Goal: Find specific page/section: Find specific page/section

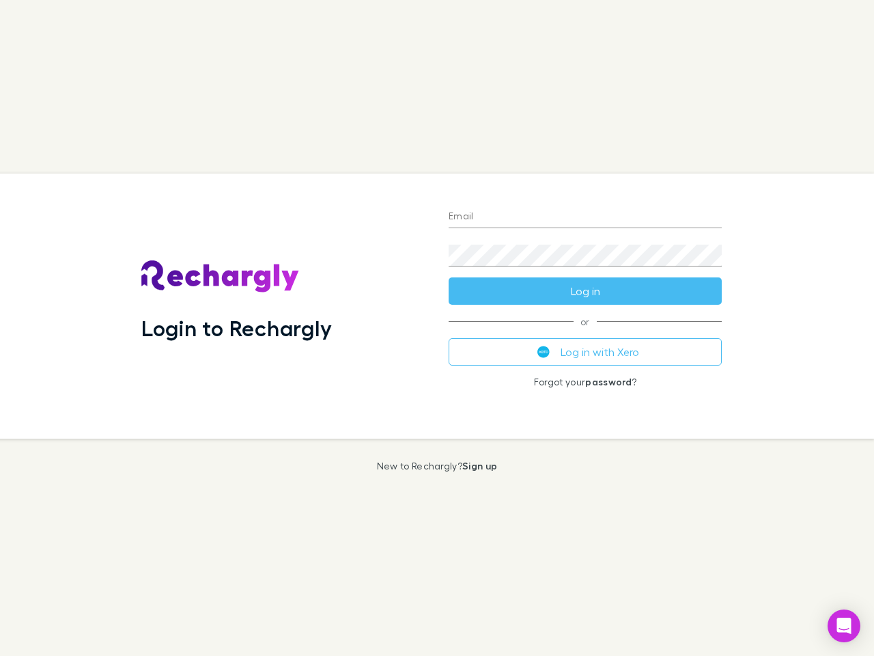
click at [437, 328] on div "Login to Rechargly" at bounding box center [283, 306] width 307 height 265
click at [585, 217] on input "Email" at bounding box center [585, 217] width 273 height 22
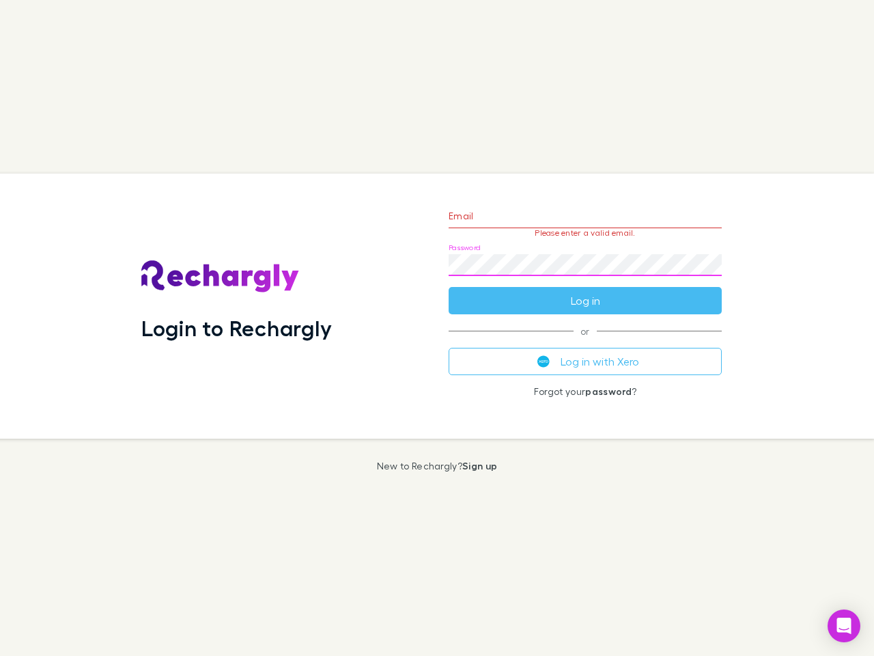
click at [585, 291] on form "Email Please enter a valid email. Password Log in" at bounding box center [585, 254] width 273 height 119
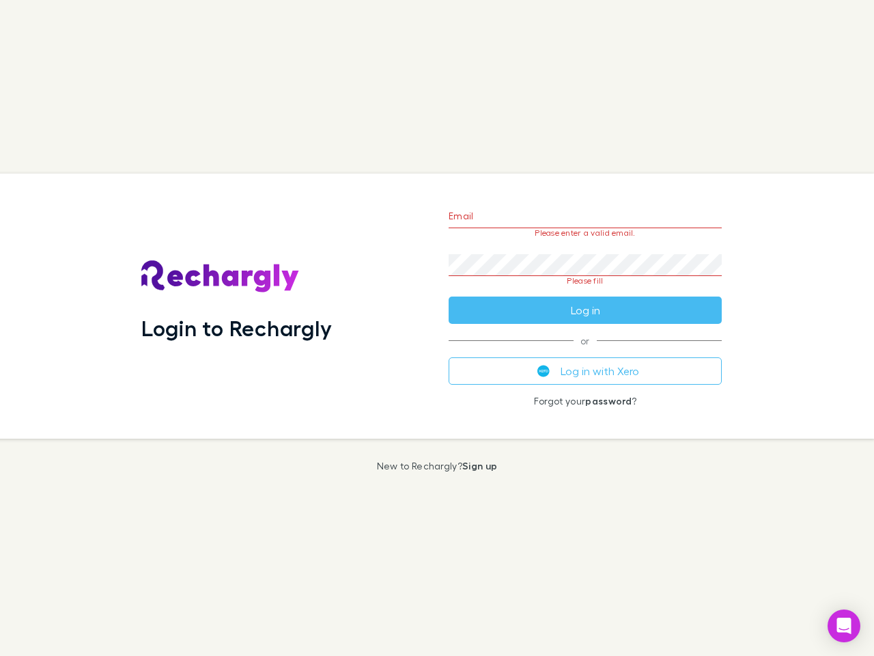
click at [585, 352] on div "Email Please enter a valid email. Password Please fill Log in or Log in with Xe…" at bounding box center [585, 306] width 295 height 265
click at [844, 626] on icon "Open Intercom Messenger" at bounding box center [845, 626] width 14 height 16
